Goal: Check status: Check status

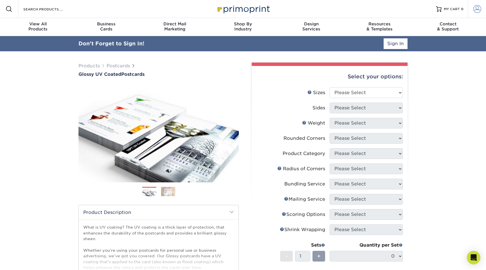
click at [474, 10] on span at bounding box center [478, 9] width 8 height 8
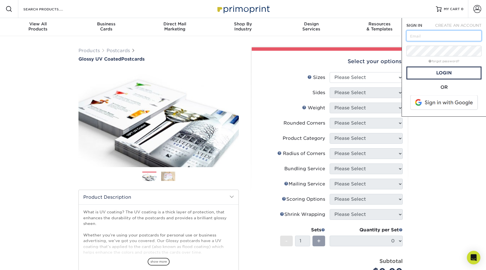
click at [427, 39] on input "text" at bounding box center [444, 35] width 75 height 11
click at [407, 41] on div at bounding box center [407, 41] width 0 height 0
click at [456, 35] on input "text" at bounding box center [444, 35] width 75 height 11
drag, startPoint x: 411, startPoint y: 34, endPoint x: 414, endPoint y: 36, distance: 3.6
click at [412, 35] on input "text" at bounding box center [444, 35] width 75 height 11
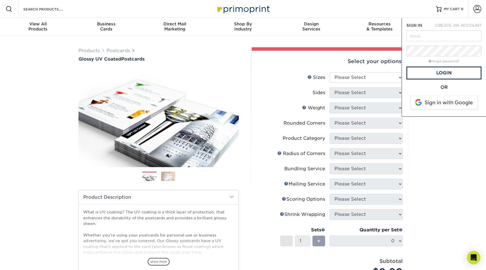
click at [221, 39] on div "Products Postcards Glossy UV Coated Postcards Previous Next show more 25" at bounding box center [243, 201] width 486 height 330
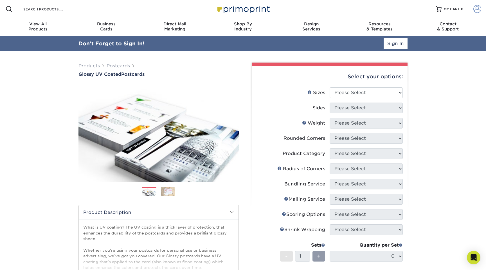
click at [483, 7] on link "Account" at bounding box center [477, 9] width 18 height 18
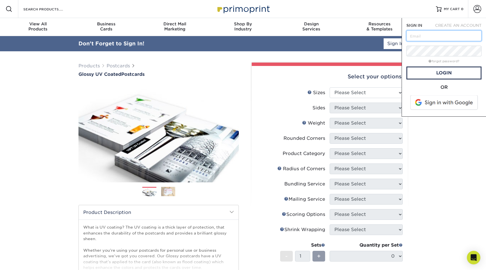
click at [451, 35] on input "text" at bounding box center [444, 35] width 75 height 11
click at [477, 35] on div at bounding box center [444, 35] width 75 height 11
click at [407, 41] on div at bounding box center [407, 41] width 0 height 0
click at [465, 83] on form "SIGN IN CREATE AN ACCOUNT forgot password? All fields are required. Login OR" at bounding box center [444, 67] width 75 height 89
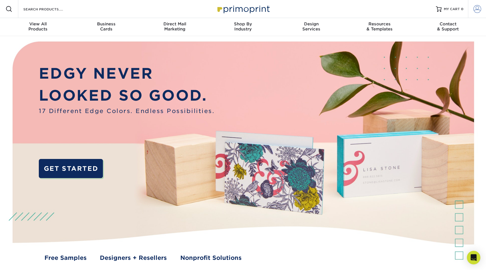
click at [475, 11] on span at bounding box center [478, 9] width 8 height 8
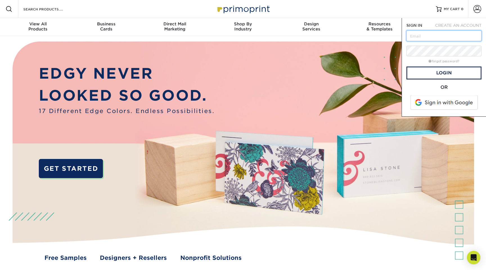
click at [470, 32] on input "text" at bounding box center [444, 35] width 75 height 11
click at [407, 41] on div at bounding box center [407, 41] width 0 height 0
drag, startPoint x: 473, startPoint y: 35, endPoint x: 464, endPoint y: 42, distance: 11.5
click at [407, 41] on div at bounding box center [407, 41] width 0 height 0
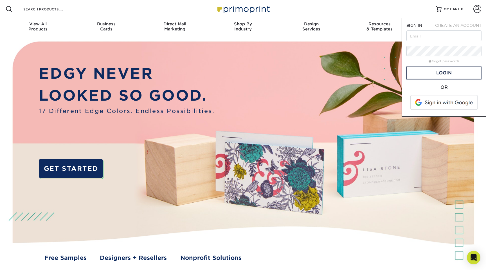
drag, startPoint x: 456, startPoint y: 44, endPoint x: 453, endPoint y: 44, distance: 2.8
click at [453, 44] on form "SIGN IN CREATE AN ACCOUNT forgot password? All fields are required. Login OR" at bounding box center [444, 67] width 75 height 89
drag, startPoint x: 450, startPoint y: 38, endPoint x: 478, endPoint y: 36, distance: 28.5
click at [450, 38] on input "text" at bounding box center [444, 35] width 75 height 11
click at [480, 36] on input "text" at bounding box center [444, 35] width 75 height 11
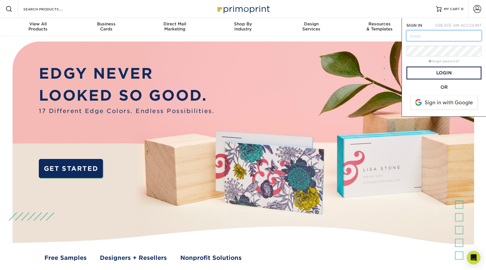
click at [407, 41] on div at bounding box center [407, 41] width 0 height 0
click at [451, 31] on input "text" at bounding box center [444, 35] width 75 height 11
click at [441, 23] on div "CREATE AN ACCOUNT" at bounding box center [458, 26] width 56 height 6
click at [407, 41] on div at bounding box center [407, 41] width 0 height 0
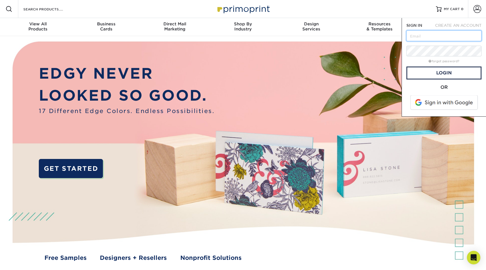
click at [407, 41] on div at bounding box center [407, 41] width 0 height 0
drag, startPoint x: 476, startPoint y: 36, endPoint x: 474, endPoint y: 34, distance: 3.4
click at [407, 41] on div at bounding box center [407, 41] width 0 height 0
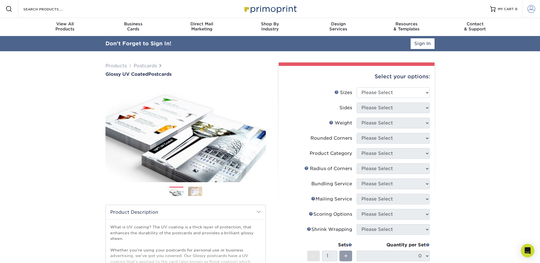
click at [531, 8] on span at bounding box center [532, 9] width 8 height 8
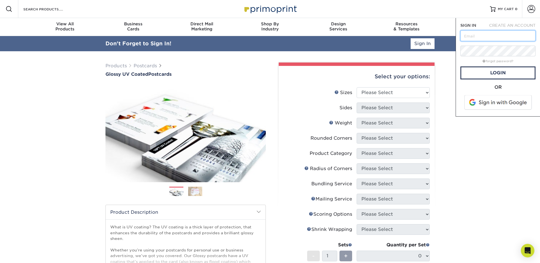
click at [486, 34] on input "text" at bounding box center [498, 35] width 75 height 11
click at [437, 15] on div "Resources Menu Search Products Account SIGN IN CREATE AN ACCOUNT forgot passwor…" at bounding box center [270, 9] width 540 height 18
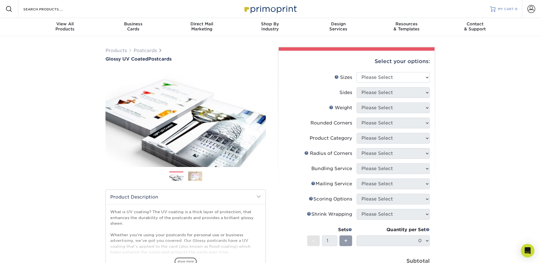
click at [513, 10] on span "MY CART" at bounding box center [506, 9] width 16 height 5
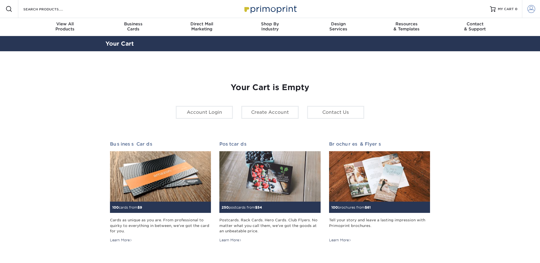
click at [531, 9] on span at bounding box center [532, 9] width 8 height 8
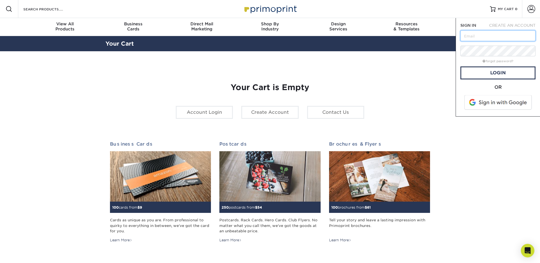
click at [494, 31] on input "text" at bounding box center [498, 35] width 75 height 11
click at [494, 33] on input "text" at bounding box center [498, 35] width 75 height 11
paste input "[EMAIL_ADDRESS][DOMAIN_NAME]"
type input "[EMAIL_ADDRESS][DOMAIN_NAME]"
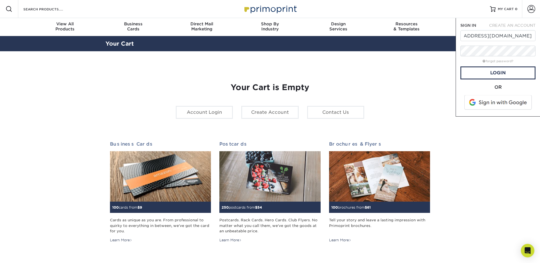
scroll to position [0, 0]
click at [480, 75] on link "Login" at bounding box center [498, 72] width 75 height 13
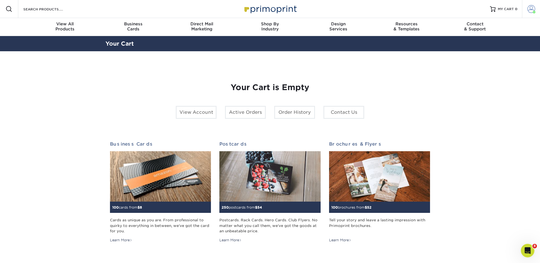
click at [530, 9] on span at bounding box center [532, 9] width 8 height 8
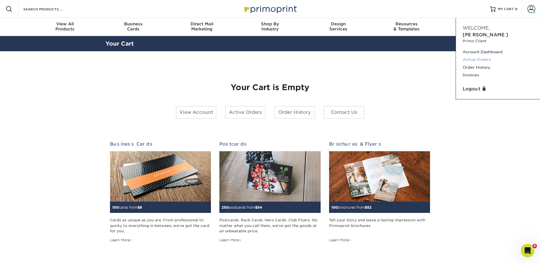
click at [474, 56] on link "Active Orders" at bounding box center [498, 60] width 71 height 8
click at [471, 64] on link "Order History" at bounding box center [498, 68] width 71 height 8
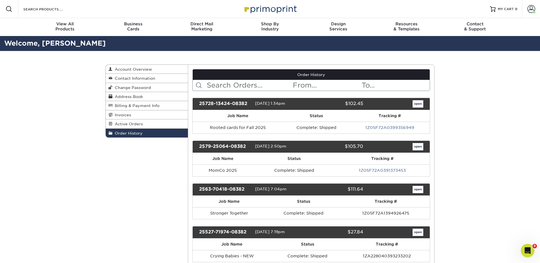
drag, startPoint x: 234, startPoint y: 86, endPoint x: 262, endPoint y: 81, distance: 28.6
click at [234, 86] on input "text" at bounding box center [249, 85] width 86 height 11
type input "invite"
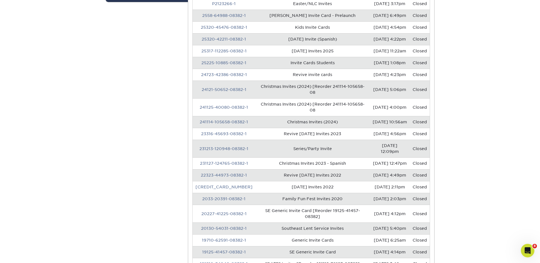
scroll to position [136, 0]
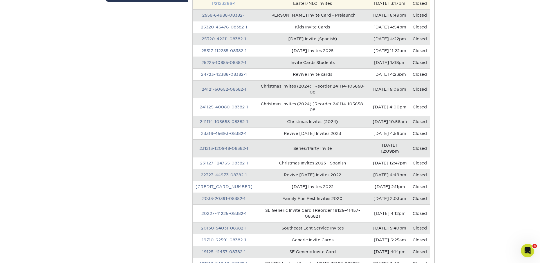
click at [221, 237] on link "19710-62591-08382-1" at bounding box center [224, 239] width 44 height 5
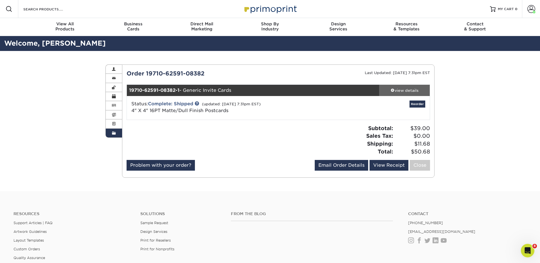
click at [406, 90] on div "view details" at bounding box center [404, 91] width 51 height 6
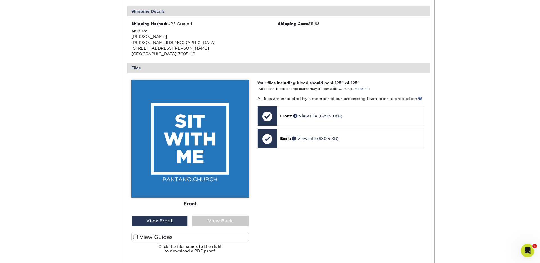
scroll to position [169, 0]
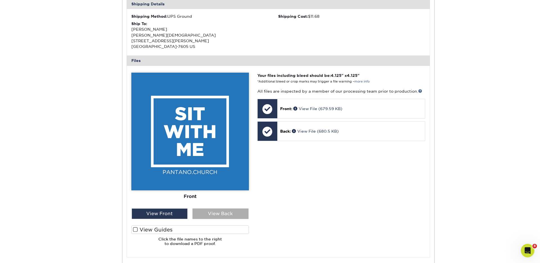
click at [224, 215] on div "View Back" at bounding box center [220, 213] width 56 height 11
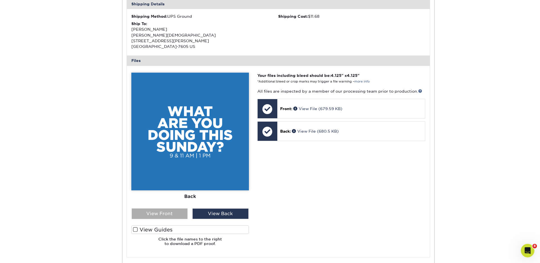
click at [179, 215] on div "View Front" at bounding box center [160, 213] width 56 height 11
